Goal: Task Accomplishment & Management: Complete application form

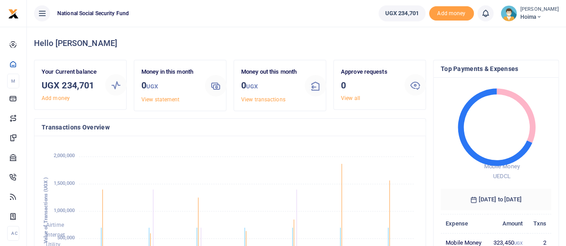
scroll to position [118, 104]
click at [530, 16] on span "Hoima" at bounding box center [539, 17] width 38 height 8
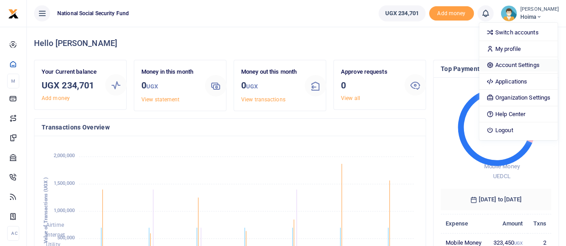
click at [512, 60] on link "Account Settings" at bounding box center [518, 65] width 78 height 13
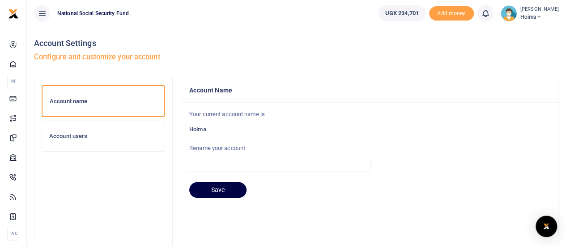
click at [68, 137] on h6 "Account users" at bounding box center [103, 136] width 108 height 7
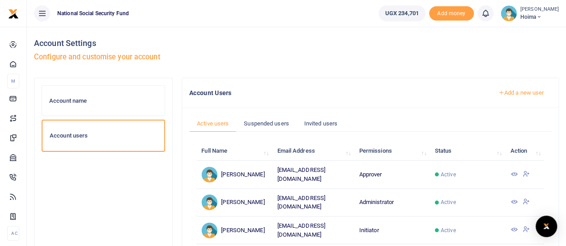
click at [503, 92] on link "Add a new user" at bounding box center [520, 92] width 61 height 15
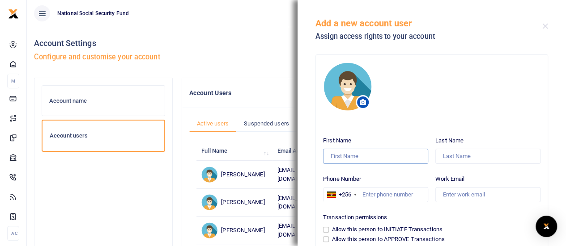
click at [329, 156] on input "First Name" at bounding box center [375, 156] width 105 height 15
type input "Kakayi"
click at [456, 152] on input "Last Name" at bounding box center [487, 156] width 105 height 15
type input "brenda"
click at [444, 195] on input "Work Email" at bounding box center [487, 194] width 105 height 15
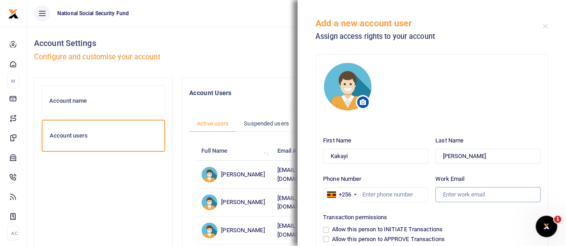
paste input "773284126"
type input "7"
click at [360, 194] on input "Phone Number" at bounding box center [375, 194] width 105 height 15
paste input "773284126"
type input "773284126"
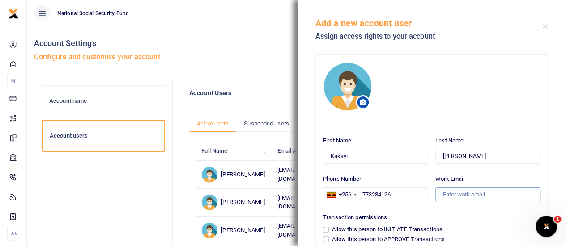
click at [460, 194] on input "Work Email" at bounding box center [487, 194] width 105 height 15
paste input "bkakayi@nssfug.org"
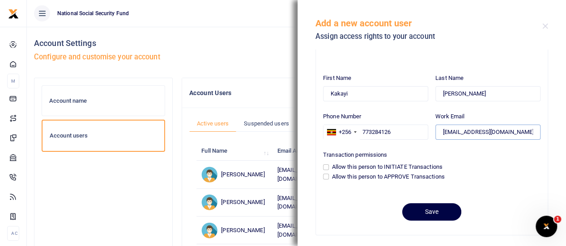
scroll to position [65, 0]
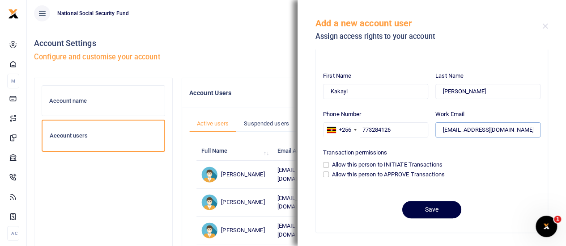
type input "bkakayi@nssfug.org"
drag, startPoint x: 328, startPoint y: 164, endPoint x: 435, endPoint y: 176, distance: 107.5
click at [328, 164] on input "Allow this person to INITIATE Transactions" at bounding box center [326, 165] width 6 height 6
checkbox input "true"
click at [430, 214] on button "Save" at bounding box center [431, 209] width 59 height 17
